Goal: Task Accomplishment & Management: Manage account settings

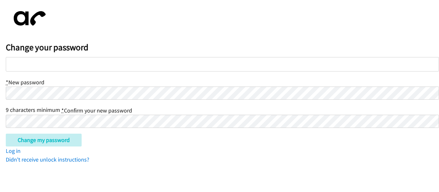
click at [260, 153] on div "Change your password * New password 9 characters minimum * Confirm your new pas…" at bounding box center [222, 85] width 433 height 158
click at [2, 79] on body "Change your password * New password 9 characters minimum * Confirm your new pas…" at bounding box center [219, 85] width 439 height 158
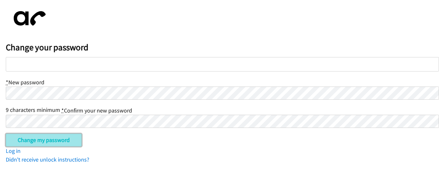
click at [68, 135] on input "Change my password" at bounding box center [44, 140] width 76 height 13
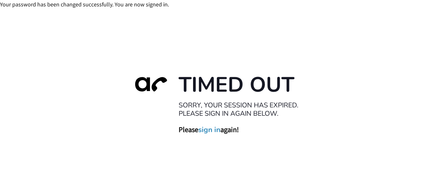
click at [207, 133] on link "sign in" at bounding box center [209, 129] width 22 height 9
click at [209, 129] on link "sign in" at bounding box center [209, 129] width 22 height 9
